Goal: Task Accomplishment & Management: Manage account settings

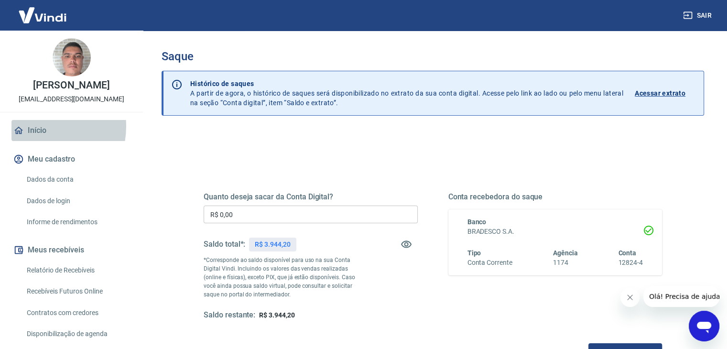
click at [38, 126] on link "Início" at bounding box center [71, 130] width 120 height 21
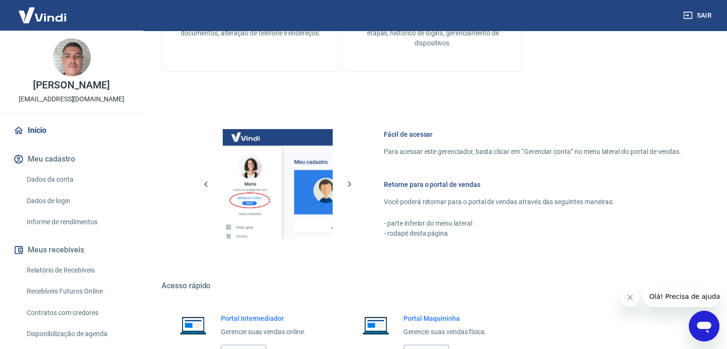
scroll to position [405, 0]
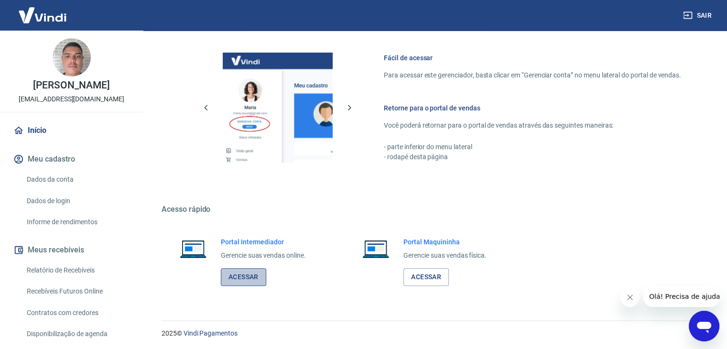
click at [239, 282] on link "Acessar" at bounding box center [243, 277] width 45 height 18
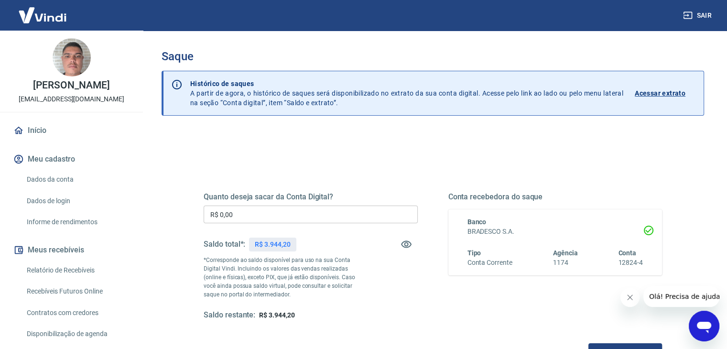
click at [495, 232] on h6 "BRADESCO S.A." at bounding box center [556, 232] width 176 height 10
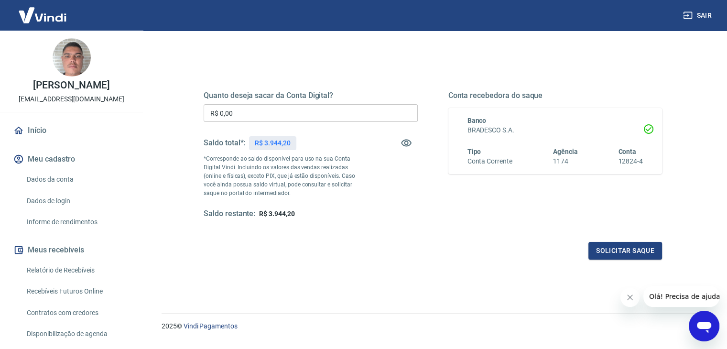
scroll to position [123, 0]
